Goal: Entertainment & Leisure: Browse casually

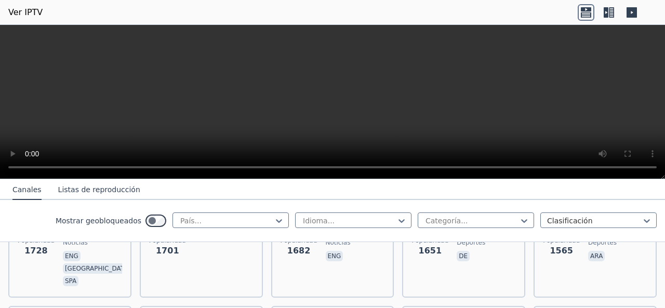
scroll to position [1039, 0]
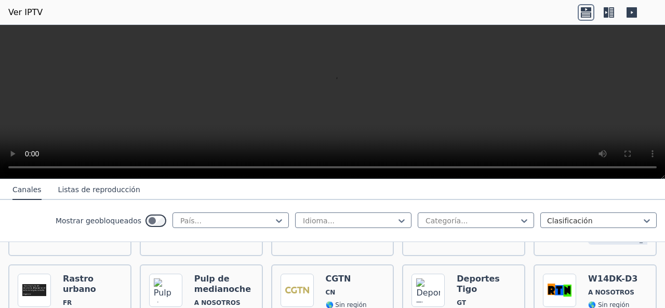
scroll to position [2078, 0]
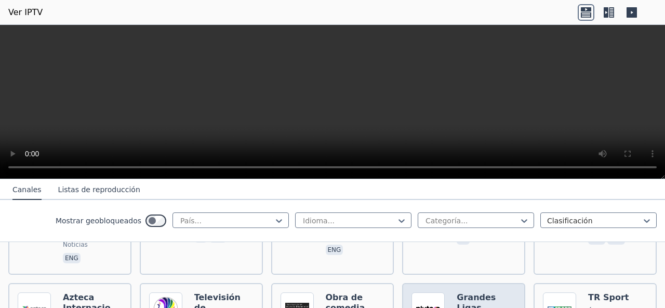
click at [582, 12] on icon at bounding box center [586, 12] width 17 height 17
click at [609, 11] on icon at bounding box center [611, 12] width 5 height 10
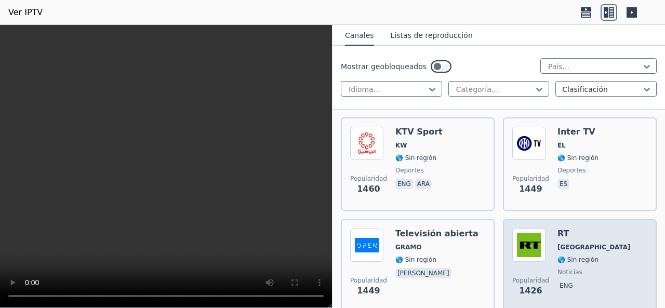
click at [528, 229] on img at bounding box center [528, 245] width 33 height 33
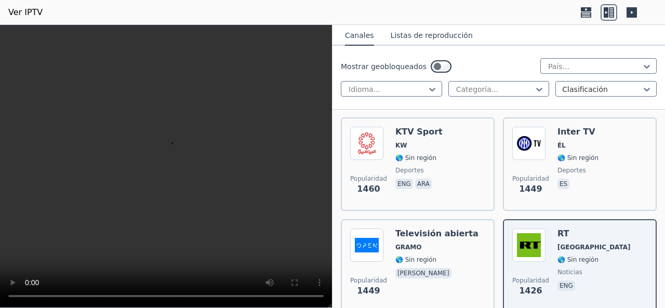
scroll to position [2286, 0]
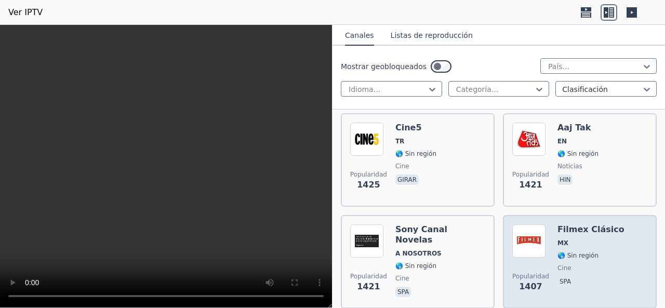
click at [526, 224] on img at bounding box center [528, 240] width 33 height 33
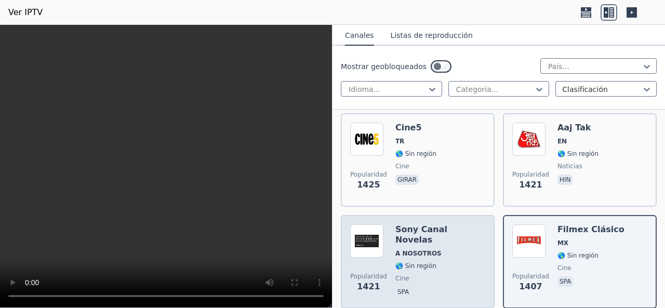
click at [425, 224] on font "Sony Canal Novelas" at bounding box center [421, 234] width 52 height 20
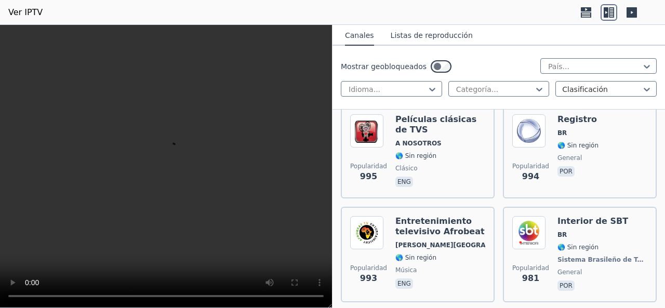
scroll to position [3533, 0]
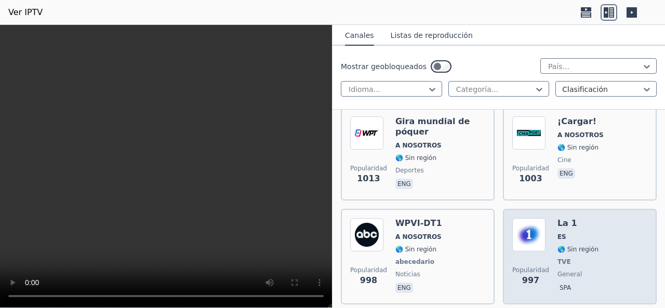
click at [530, 218] on img at bounding box center [528, 234] width 33 height 33
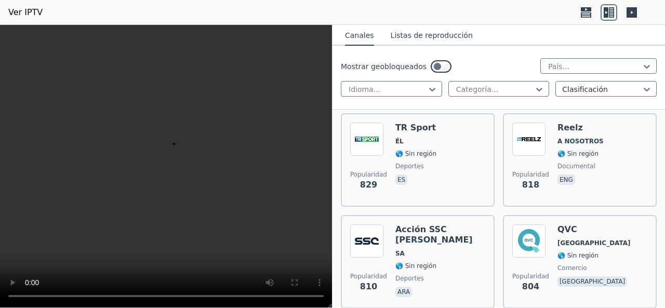
scroll to position [5195, 0]
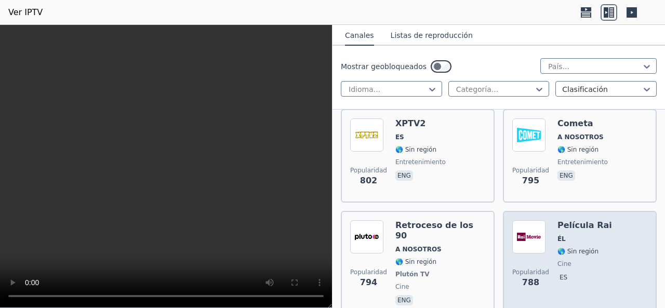
click at [530, 220] on img at bounding box center [528, 236] width 33 height 33
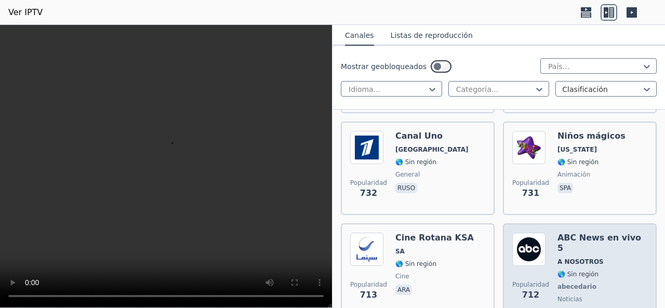
scroll to position [5611, 0]
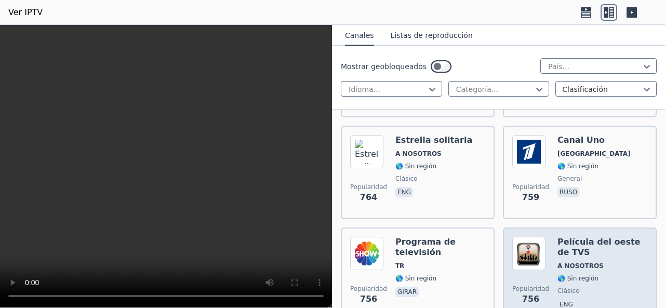
click at [562, 275] on font "🌎 Sin región" at bounding box center [577, 278] width 41 height 7
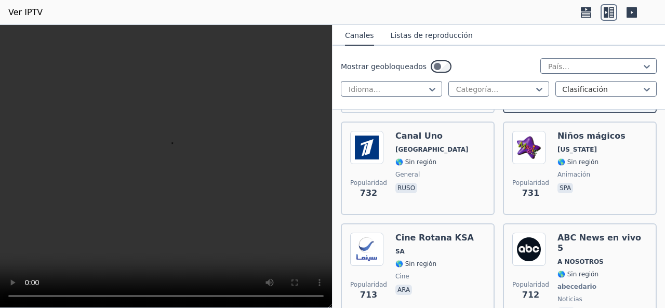
scroll to position [6026, 0]
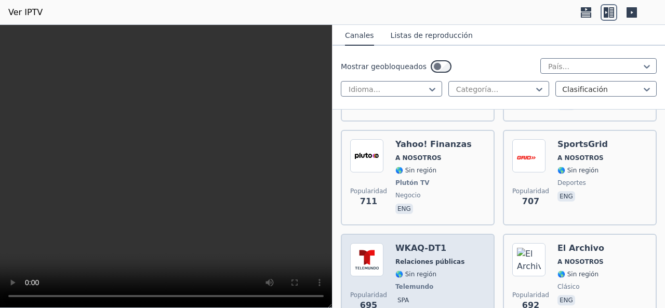
click at [430, 243] on div "WKAQ-DT1 Relaciones públicas 🌎 Sin región Telemundo spa" at bounding box center [429, 280] width 69 height 75
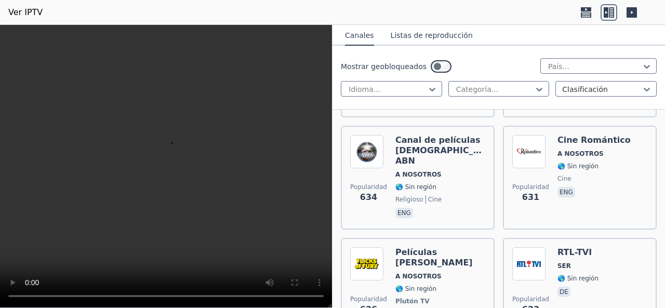
scroll to position [6234, 0]
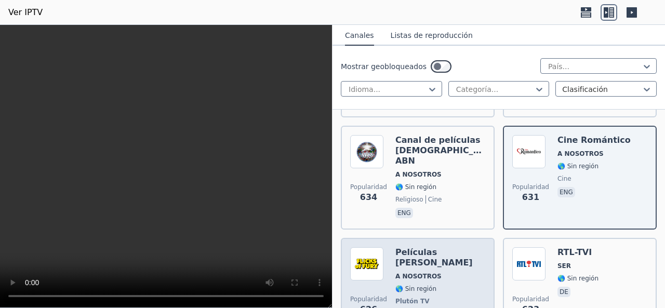
click at [420, 247] on div "Películas [PERSON_NAME] A NOSOTROS 🌎 Sin región Plutón TV cine eng" at bounding box center [440, 290] width 90 height 87
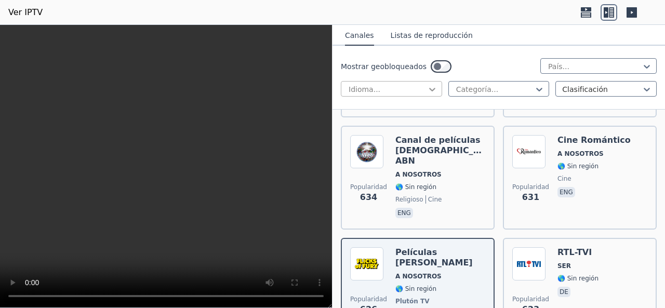
click at [432, 87] on icon at bounding box center [432, 89] width 10 height 10
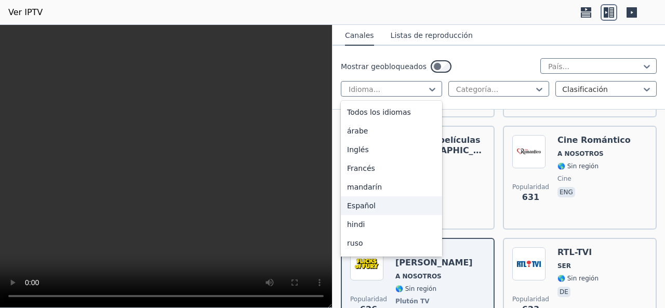
click at [364, 207] on font "Español" at bounding box center [361, 206] width 29 height 8
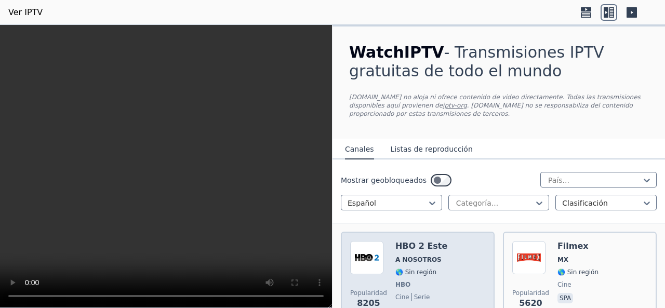
click at [434, 263] on div "Popularidad 8205 HBO 2 Este A NOSOTROS 🌎 Sin región HBO cine serie eng spa" at bounding box center [417, 279] width 135 height 77
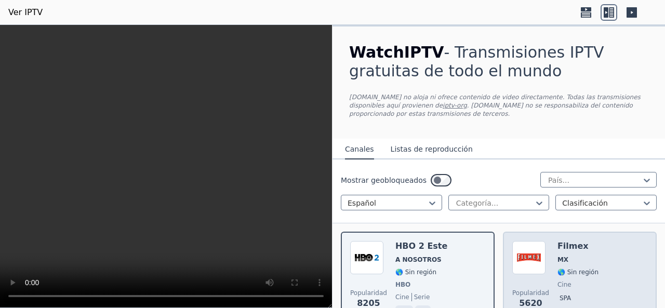
click at [557, 267] on div "Filmex MX 🌎 Sin región cine spa" at bounding box center [577, 279] width 41 height 77
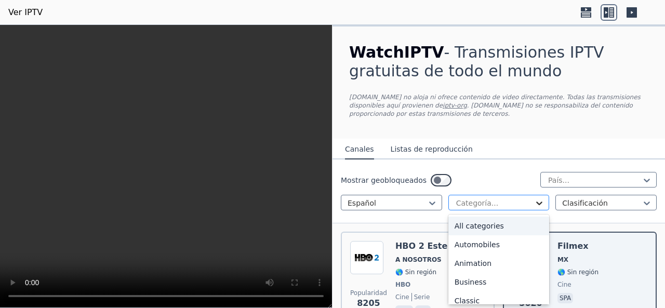
click at [534, 202] on icon at bounding box center [539, 203] width 10 height 10
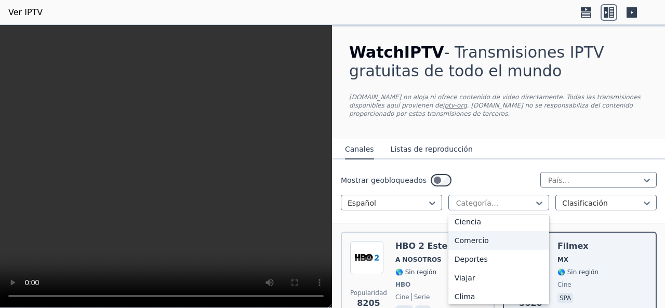
scroll to position [208, 0]
click at [467, 242] on font "General" at bounding box center [469, 242] width 29 height 8
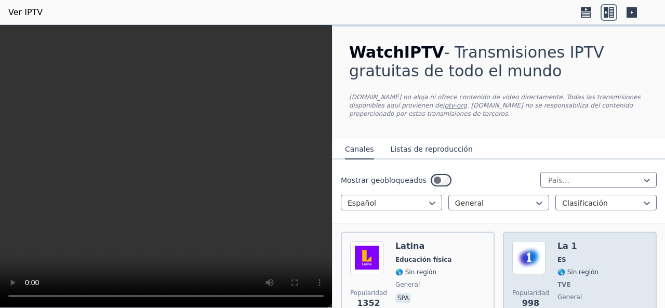
click at [533, 261] on img at bounding box center [528, 257] width 33 height 33
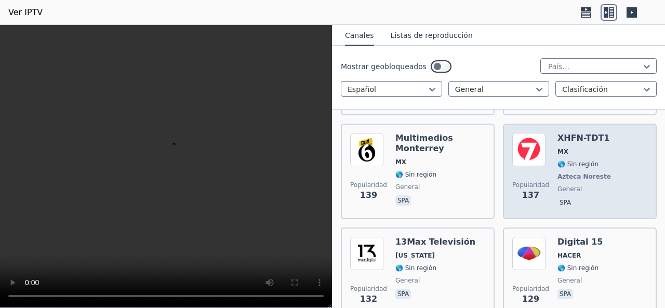
scroll to position [416, 0]
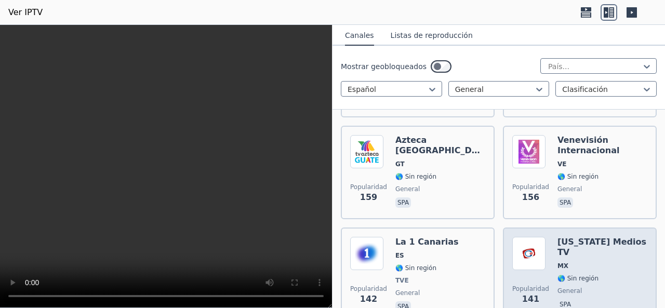
click at [571, 275] on font "🌎 Sin región" at bounding box center [577, 278] width 41 height 7
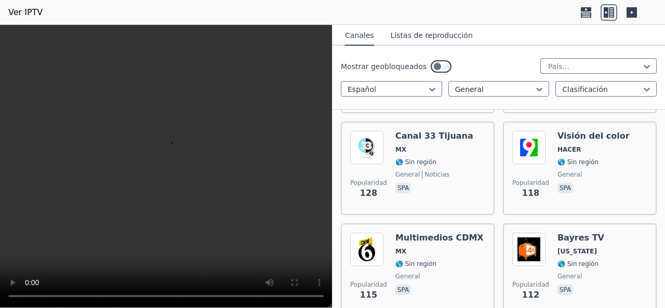
scroll to position [1039, 0]
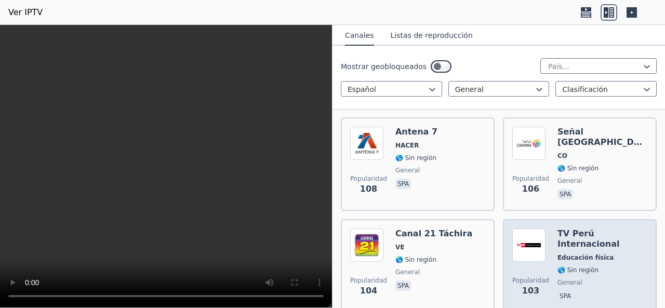
click at [542, 244] on div "Popularidad 103 TV Perú Internacional Educación física 🌎 Sin región general spa" at bounding box center [579, 266] width 135 height 75
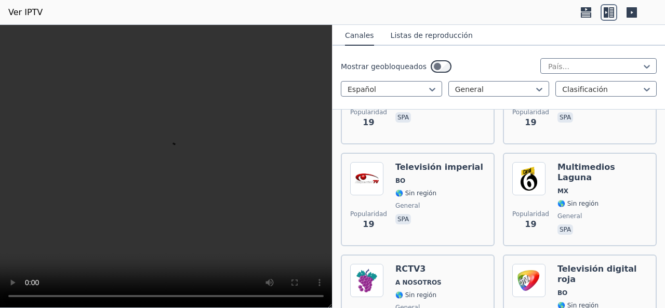
scroll to position [7065, 0]
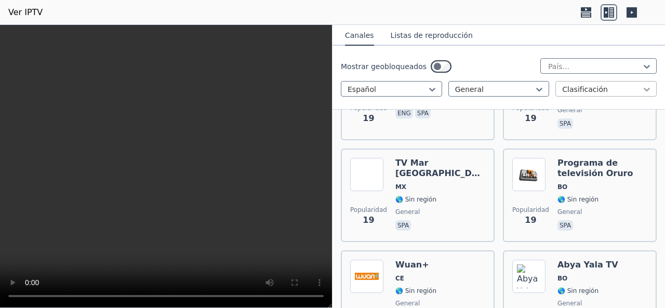
click at [642, 91] on icon at bounding box center [647, 89] width 10 height 10
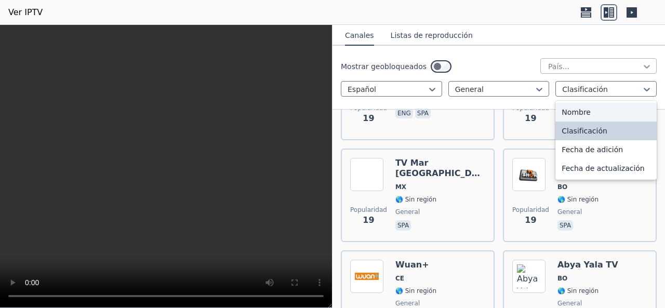
click at [642, 69] on icon at bounding box center [647, 66] width 10 height 10
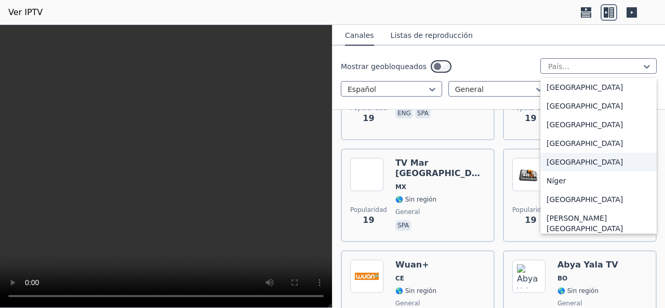
scroll to position [2257, 0]
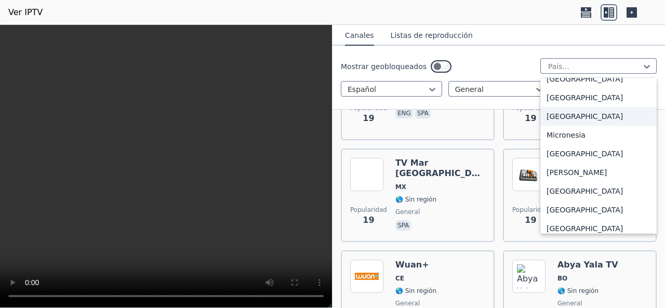
click at [550, 112] on font "[GEOGRAPHIC_DATA]" at bounding box center [585, 116] width 76 height 8
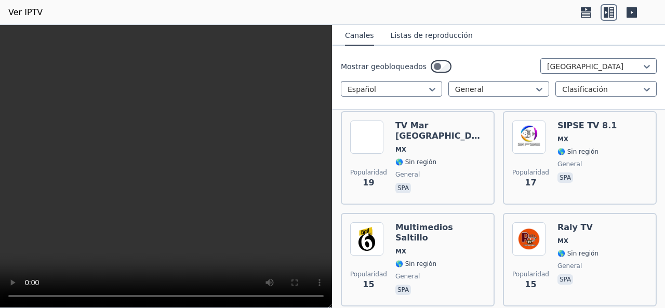
scroll to position [1182, 0]
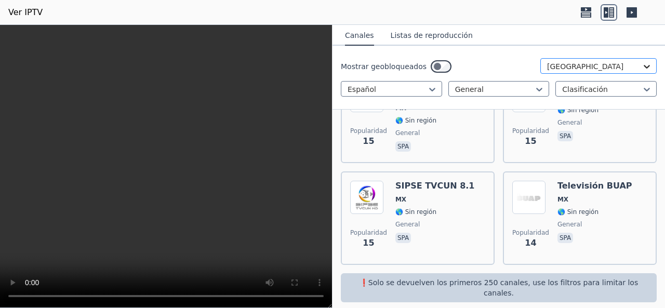
click at [642, 67] on icon at bounding box center [647, 66] width 10 height 10
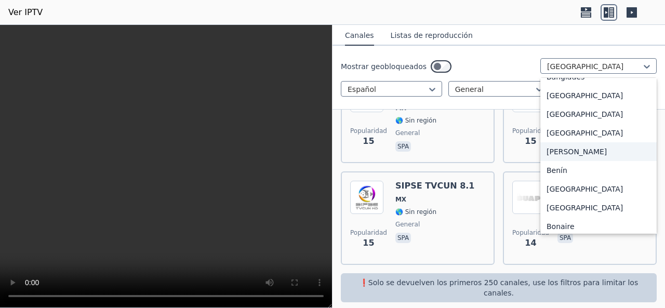
scroll to position [0, 0]
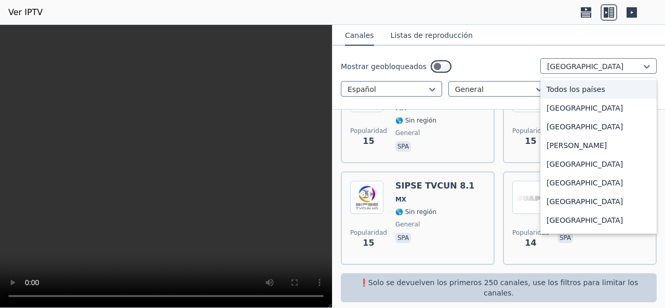
click at [589, 92] on font "Todos los países" at bounding box center [576, 89] width 59 height 8
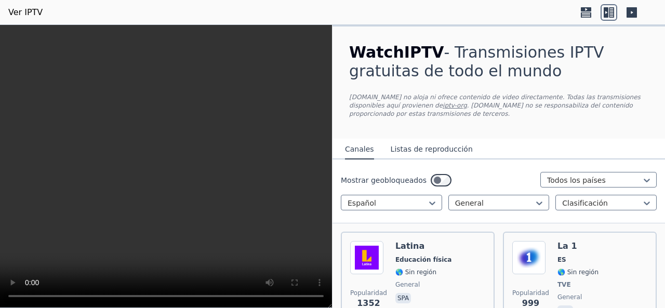
scroll to position [208, 0]
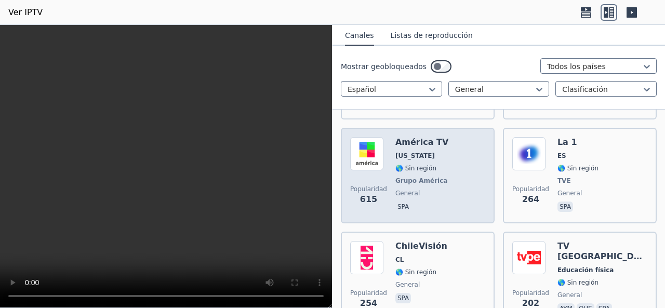
click at [447, 169] on div "Popularidad 615 América TV [US_STATE] 🌎 Sin región Grupo América general spa" at bounding box center [417, 175] width 135 height 77
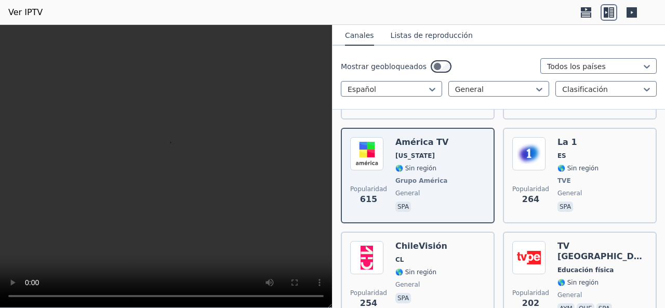
scroll to position [416, 0]
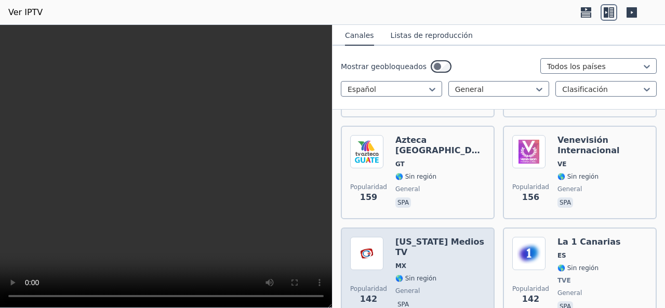
click at [442, 244] on font "[US_STATE] Medios TV" at bounding box center [439, 247] width 89 height 20
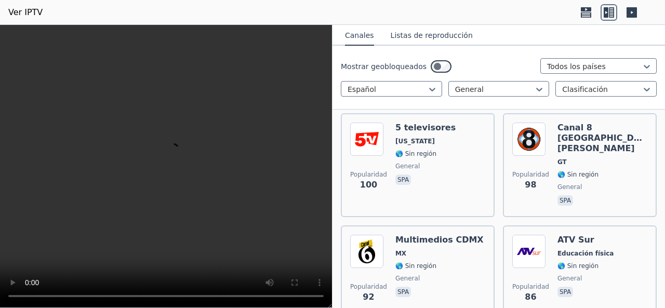
scroll to position [1455, 0]
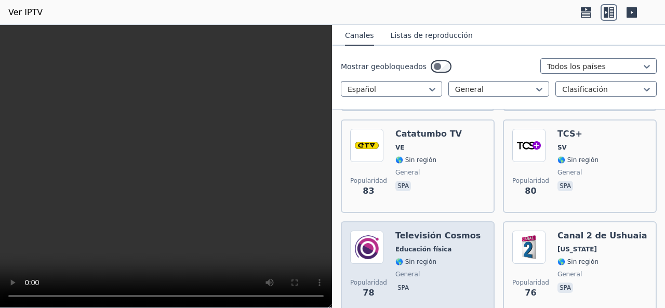
click at [439, 221] on div "Popularidad 78 Televisión Cosmos Educación física 🌎 Sin región general spa" at bounding box center [418, 268] width 154 height 94
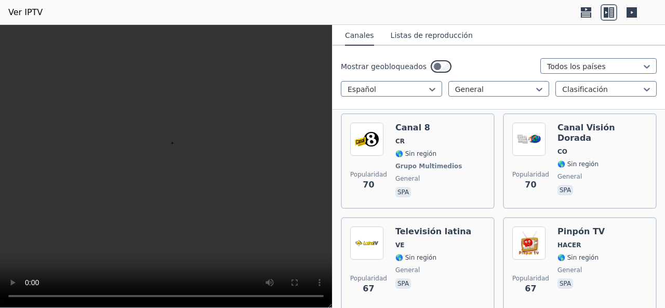
scroll to position [2078, 0]
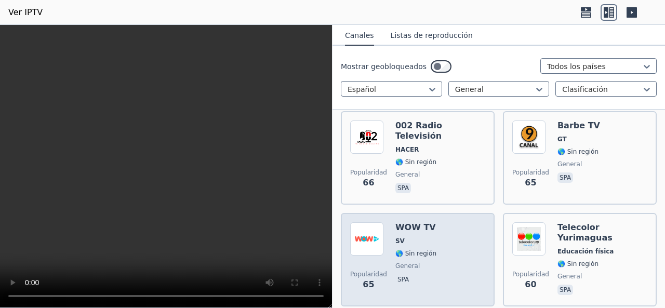
click at [411, 236] on div "WOW TV SV 🌎 Sin región general spa" at bounding box center [415, 259] width 41 height 75
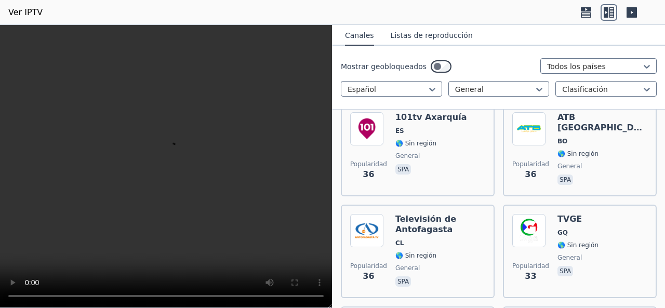
scroll to position [3533, 0]
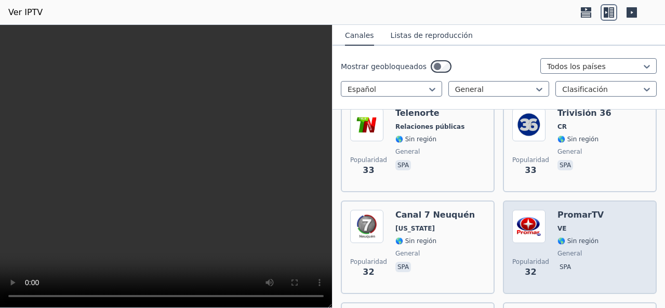
click at [522, 216] on img at bounding box center [528, 226] width 33 height 33
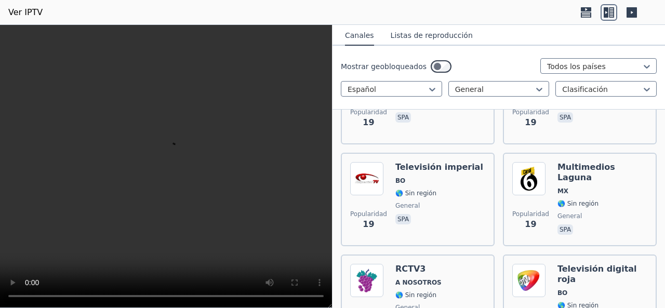
scroll to position [7065, 0]
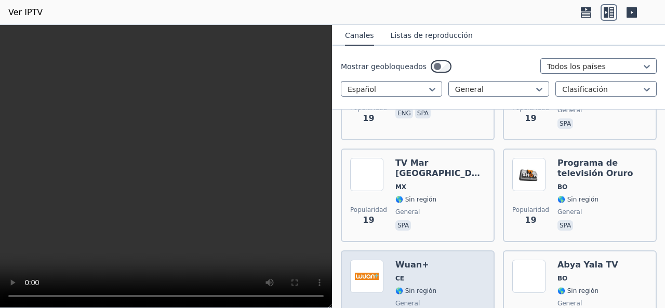
click at [447, 260] on div "Popularidad 19 Wuan+ CE 🌎 Sin región general spa" at bounding box center [417, 297] width 135 height 75
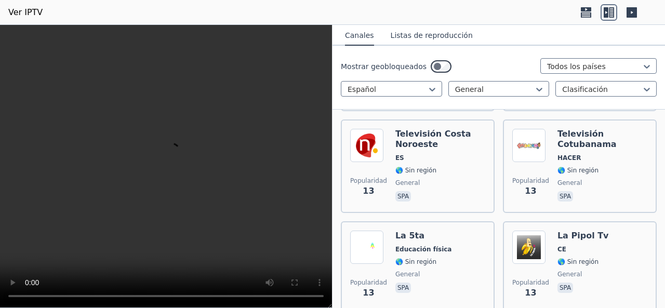
scroll to position [10182, 0]
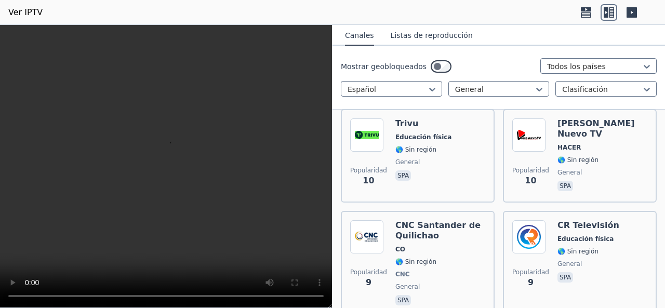
scroll to position [12260, 0]
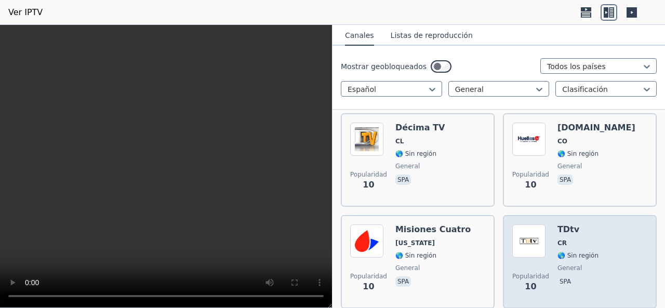
click at [565, 224] on font "TDtv" at bounding box center [568, 229] width 22 height 10
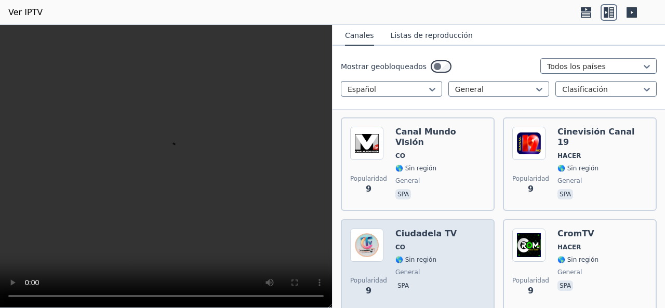
scroll to position [12743, 0]
